Goal: Check status: Check status

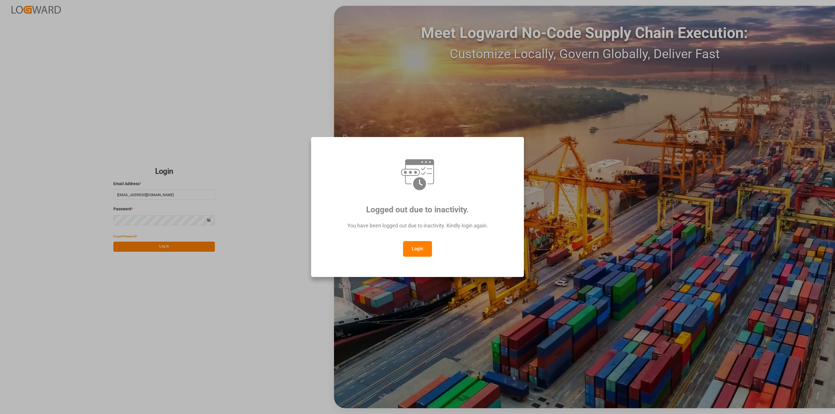
click at [412, 247] on button "Login" at bounding box center [417, 249] width 29 height 16
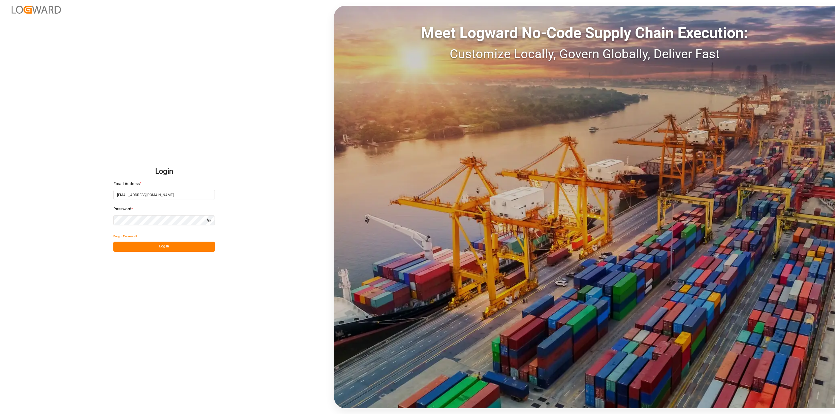
click at [178, 245] on button "Log In" at bounding box center [163, 247] width 101 height 10
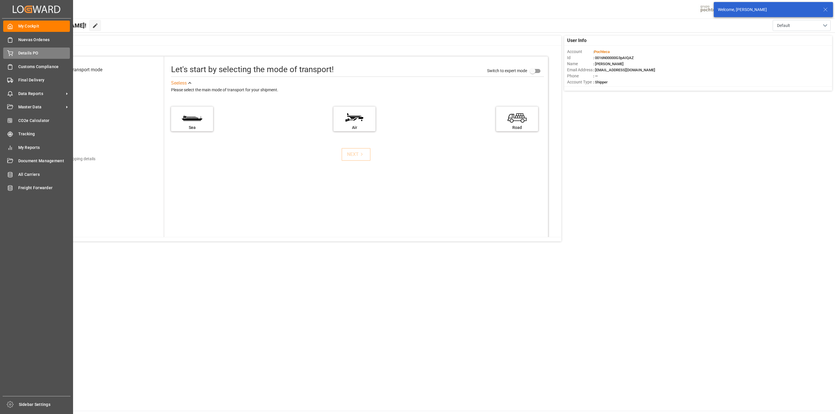
click at [22, 56] on span "Details PO" at bounding box center [44, 53] width 52 height 6
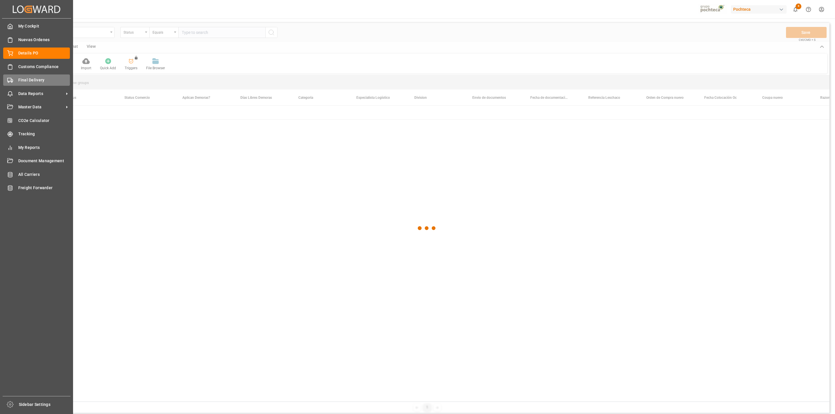
click at [17, 82] on div "Final Delivery Final Delivery" at bounding box center [36, 80] width 67 height 11
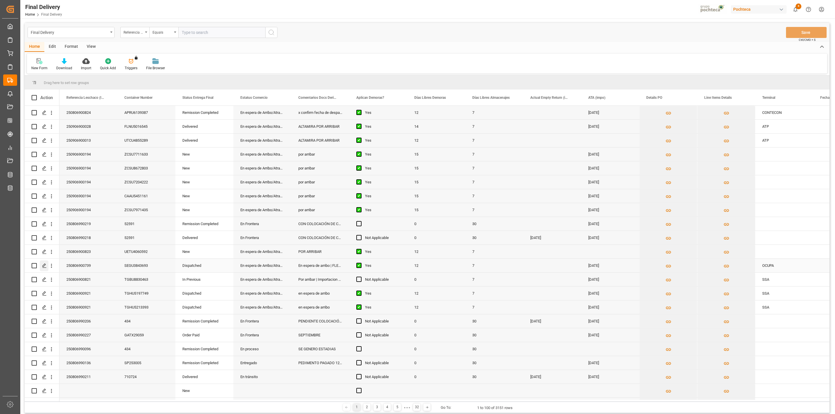
click at [43, 269] on div "Press SPACE to select this row." at bounding box center [44, 266] width 9 height 11
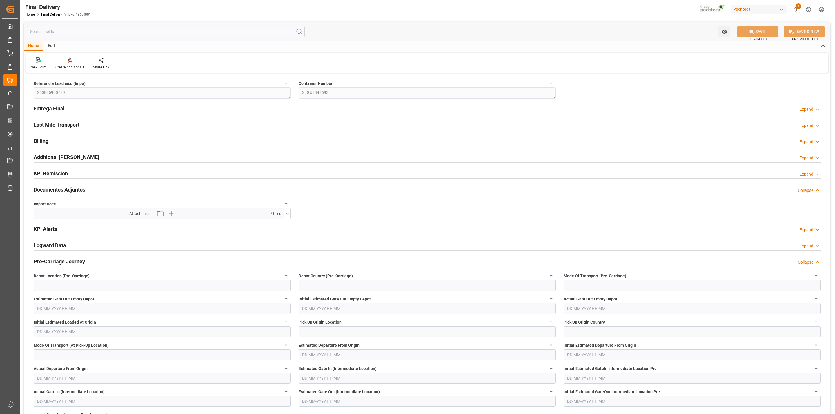
click at [286, 214] on icon at bounding box center [287, 214] width 6 height 6
click at [271, 251] on icon at bounding box center [272, 249] width 6 height 6
click at [269, 244] on icon at bounding box center [272, 243] width 6 height 6
